Goal: Information Seeking & Learning: Learn about a topic

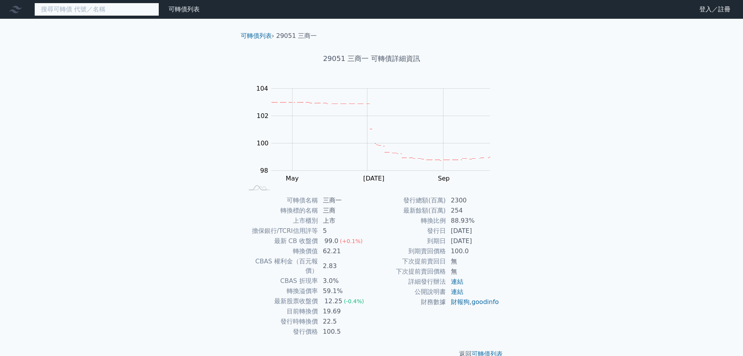
drag, startPoint x: 131, startPoint y: 14, endPoint x: 90, endPoint y: 10, distance: 41.2
click at [90, 10] on input at bounding box center [96, 9] width 125 height 13
paste input "三商電一"
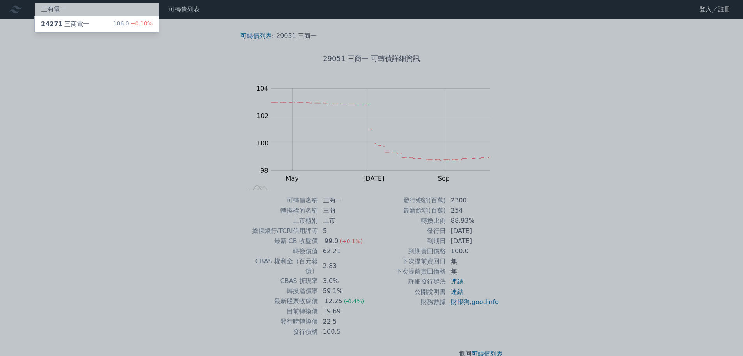
type input "三商電一"
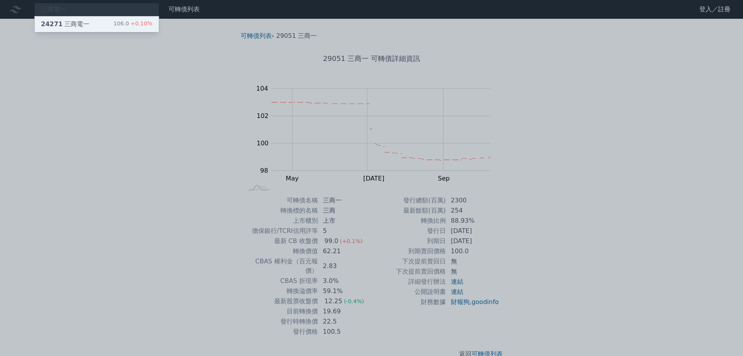
click at [79, 25] on div "24271 三商電一" at bounding box center [65, 24] width 48 height 9
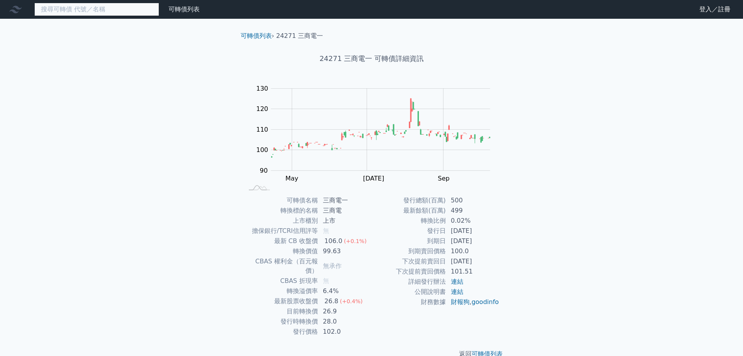
click at [135, 7] on input at bounding box center [96, 9] width 125 height 13
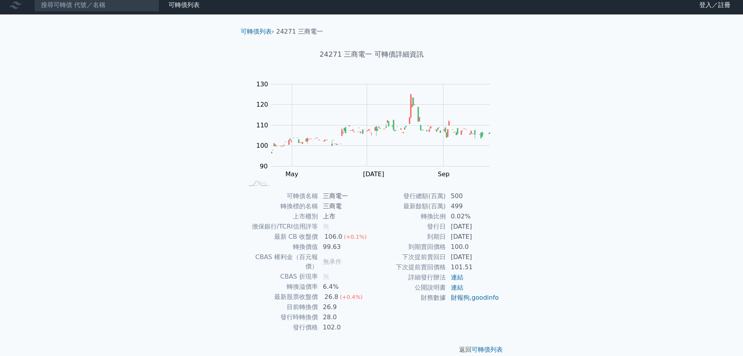
scroll to position [6, 0]
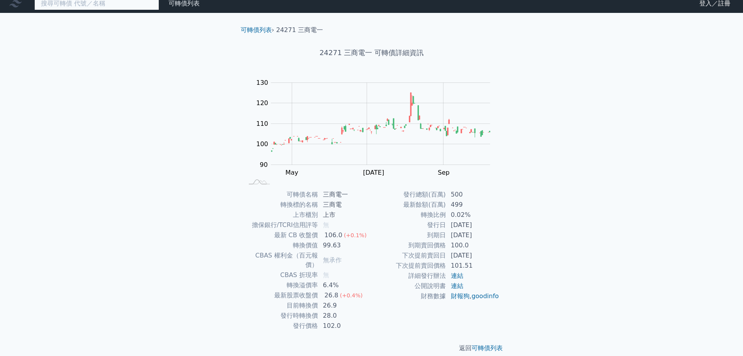
click at [105, 4] on input at bounding box center [96, 3] width 125 height 13
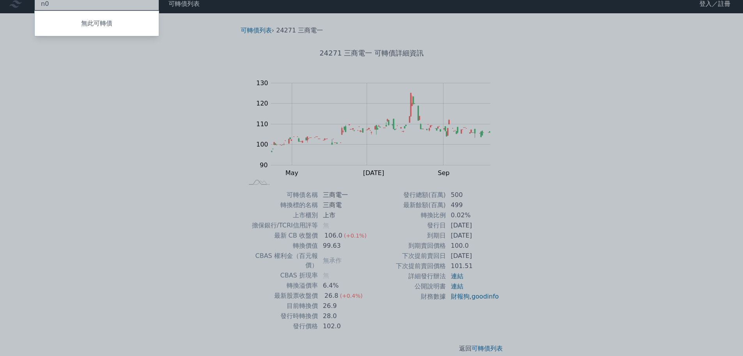
type input "n"
type input "三商"
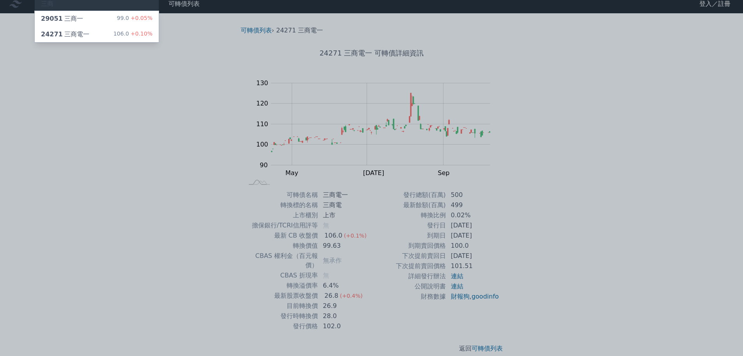
click at [117, 106] on div at bounding box center [371, 178] width 743 height 356
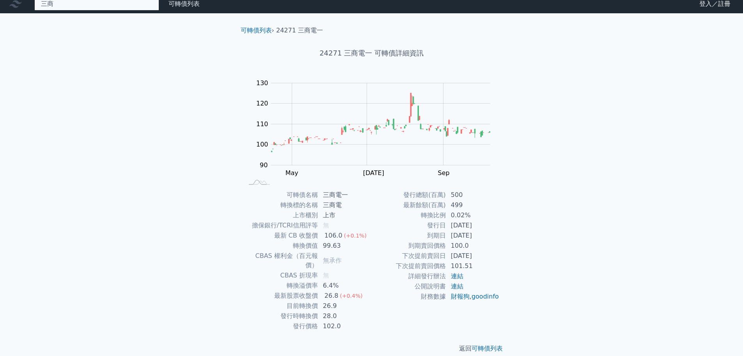
click at [103, 0] on div "三商 29051 三商一 99.0 +0.05% 24271 三商電一 106.0 +0.10%" at bounding box center [96, 3] width 125 height 13
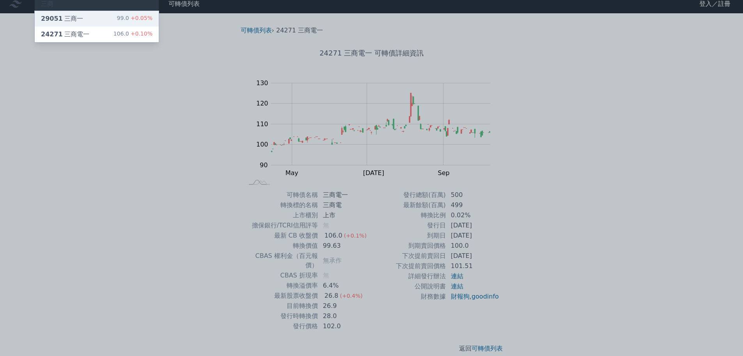
click at [98, 20] on div "29051 三商一 99.0 +0.05%" at bounding box center [97, 19] width 124 height 16
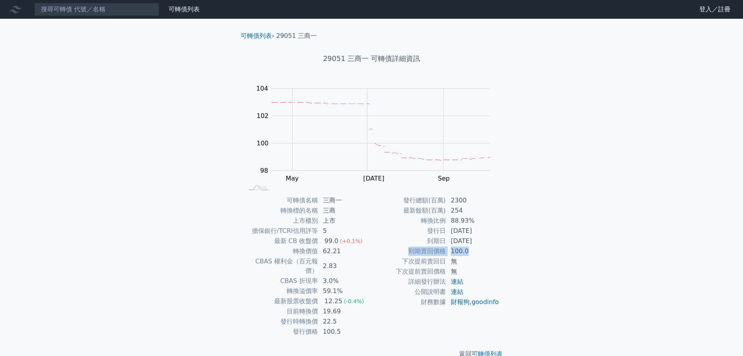
drag, startPoint x: 403, startPoint y: 249, endPoint x: 504, endPoint y: 249, distance: 100.7
click at [487, 248] on tr "到期賣回價格 100.0" at bounding box center [436, 251] width 128 height 10
click at [559, 255] on div "可轉債列表 財務數據 可轉債列表 財務數據 登入／註冊 登入／註冊 可轉債列表 › 29051 三商一 29051 三商一 可轉債詳細資訊 Zoom Out …" at bounding box center [371, 185] width 743 height 371
drag, startPoint x: 370, startPoint y: 57, endPoint x: 409, endPoint y: 51, distance: 39.8
click at [399, 51] on div "29051 三商一 可轉債詳細資訊" at bounding box center [372, 59] width 275 height 36
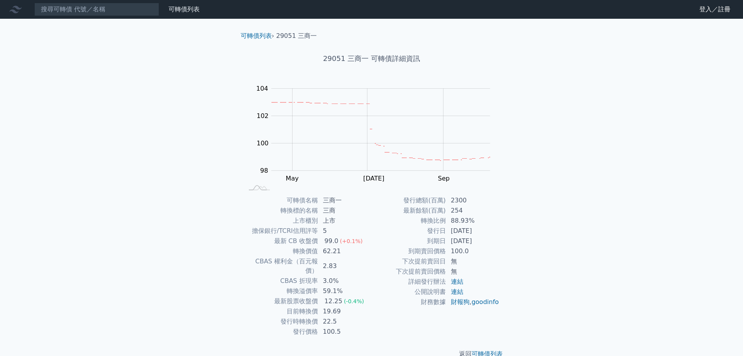
click at [409, 51] on div "29051 三商一 可轉債詳細資訊" at bounding box center [372, 59] width 275 height 36
drag, startPoint x: 418, startPoint y: 57, endPoint x: 377, endPoint y: 57, distance: 40.6
click at [377, 57] on h1 "29051 三商一 可轉債詳細資訊" at bounding box center [372, 58] width 275 height 11
click at [362, 58] on h1 "29051 三商一 可轉債詳細資訊" at bounding box center [372, 58] width 275 height 11
drag, startPoint x: 349, startPoint y: 59, endPoint x: 389, endPoint y: 57, distance: 40.2
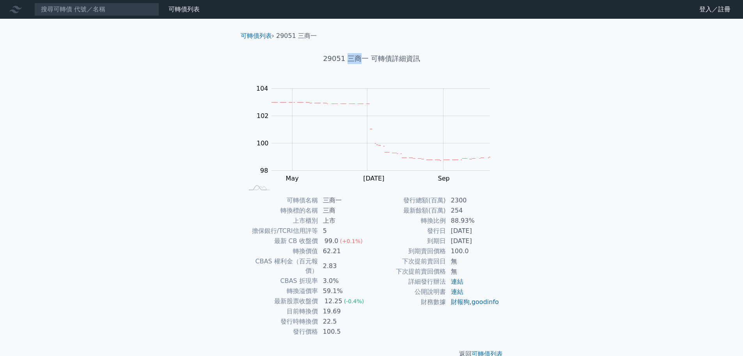
click at [365, 58] on h1 "29051 三商一 可轉債詳細資訊" at bounding box center [372, 58] width 275 height 11
click at [405, 56] on h1 "29051 三商一 可轉債詳細資訊" at bounding box center [372, 58] width 275 height 11
drag, startPoint x: 391, startPoint y: 57, endPoint x: 362, endPoint y: 57, distance: 29.3
click at [362, 57] on h1 "29051 三商一 可轉債詳細資訊" at bounding box center [372, 58] width 275 height 11
click at [442, 56] on h1 "29051 三商一 可轉債詳細資訊" at bounding box center [372, 58] width 275 height 11
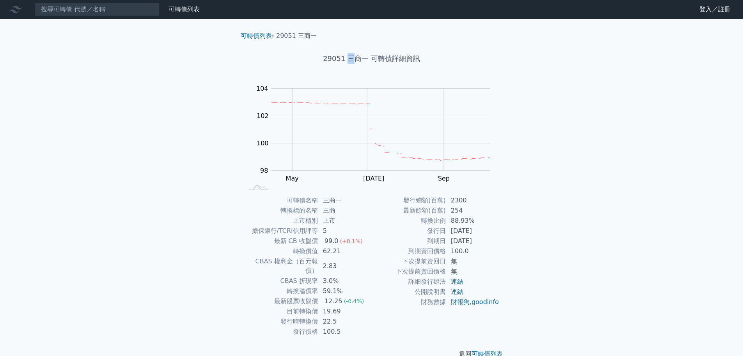
click at [352, 58] on h1 "29051 三商一 可轉債詳細資訊" at bounding box center [372, 58] width 275 height 11
drag, startPoint x: 389, startPoint y: 58, endPoint x: 382, endPoint y: 58, distance: 6.6
click at [384, 58] on h1 "29051 三商一 可轉債詳細資訊" at bounding box center [372, 58] width 275 height 11
drag, startPoint x: 135, startPoint y: 108, endPoint x: 142, endPoint y: 97, distance: 13.3
click at [140, 100] on div "可轉債列表 財務數據 可轉債列表 財務數據 登入／註冊 登入／註冊 可轉債列表 › 29051 三商一 29051 三商一 可轉債詳細資訊 Zoom Out …" at bounding box center [371, 185] width 743 height 371
